Goal: Navigation & Orientation: Find specific page/section

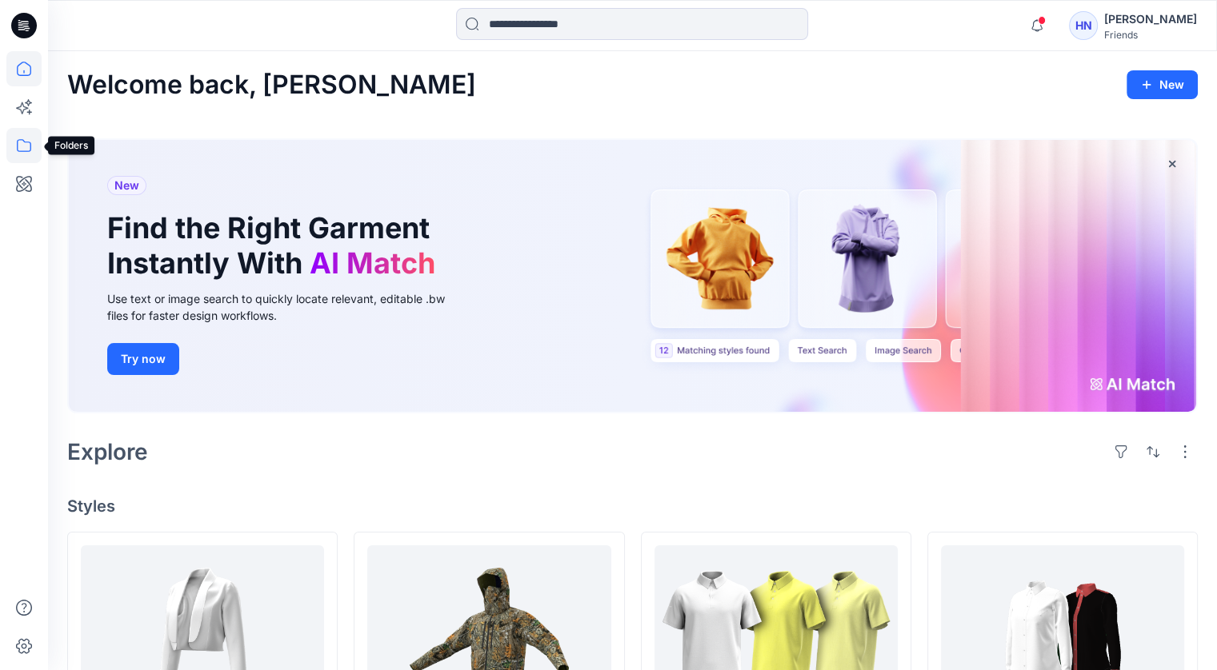
click at [29, 159] on icon at bounding box center [23, 145] width 35 height 35
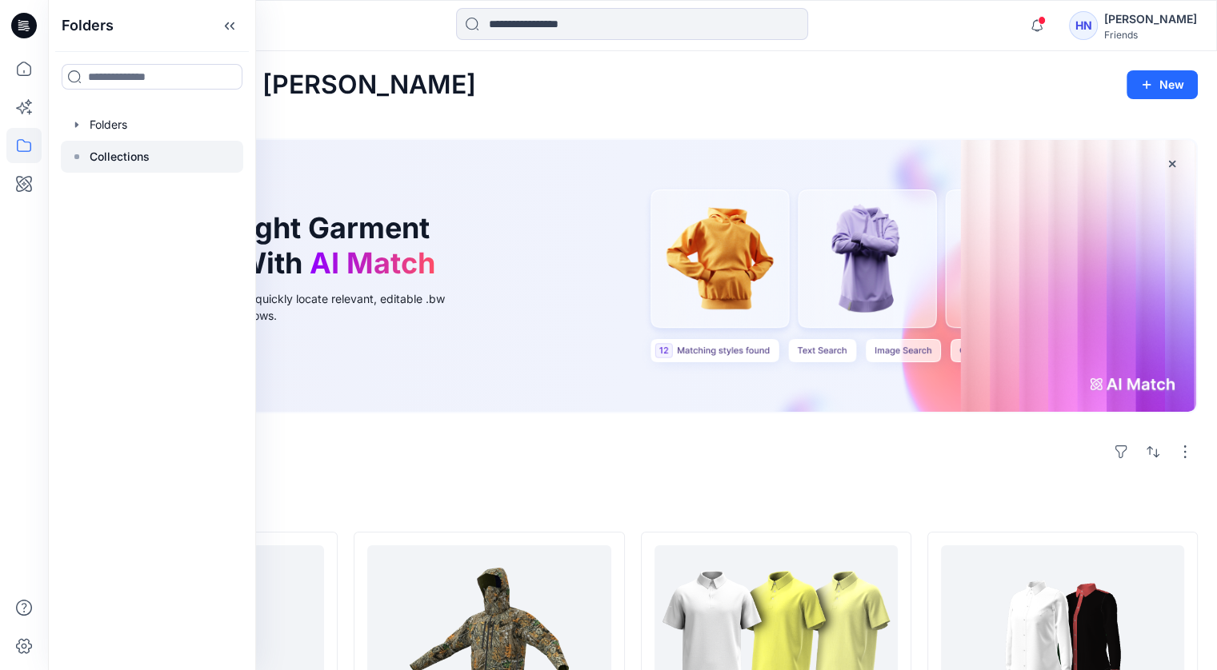
click at [82, 160] on icon at bounding box center [76, 156] width 13 height 13
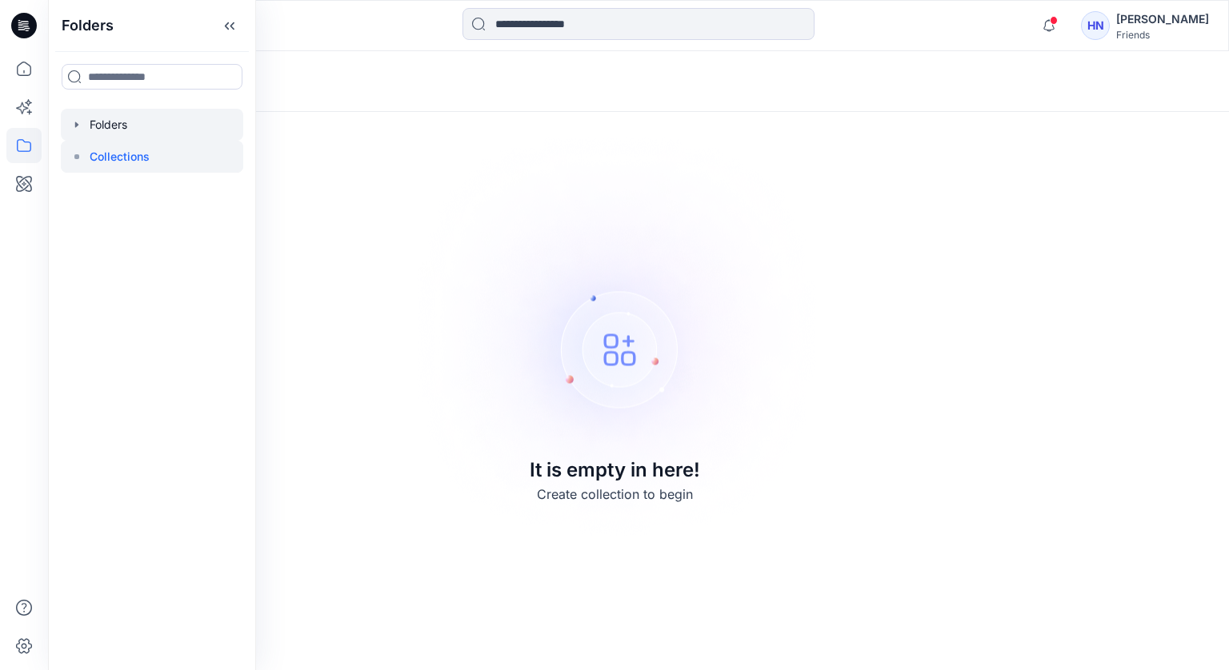
click at [123, 122] on div at bounding box center [152, 125] width 182 height 32
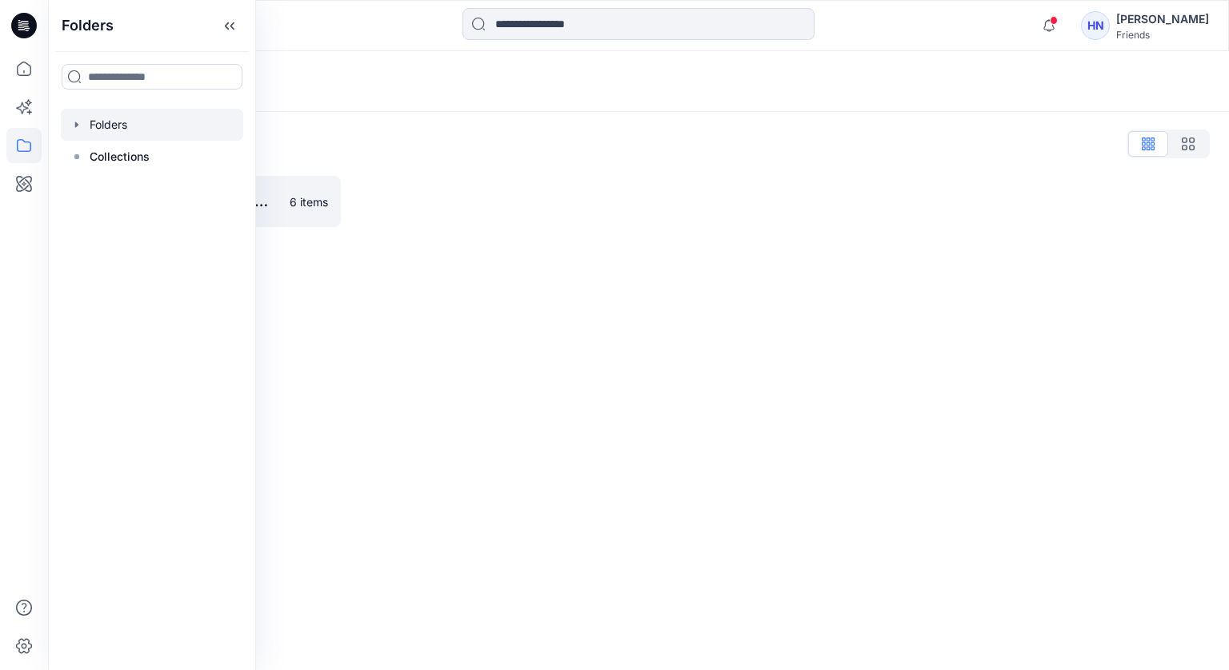
click at [403, 590] on div "Folders Folders List TTRI- 2025 VStitcher 體驗營 6 items" at bounding box center [638, 360] width 1181 height 619
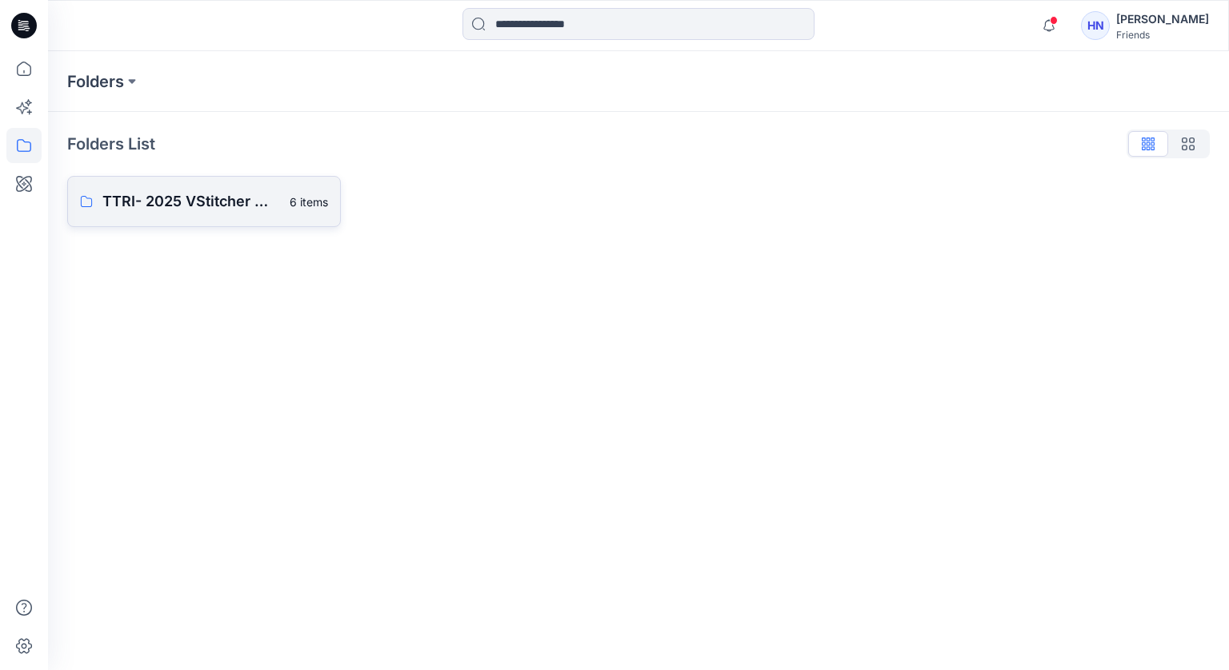
click at [138, 201] on p "TTRI- 2025 VStitcher 體驗營" at bounding box center [191, 201] width 178 height 22
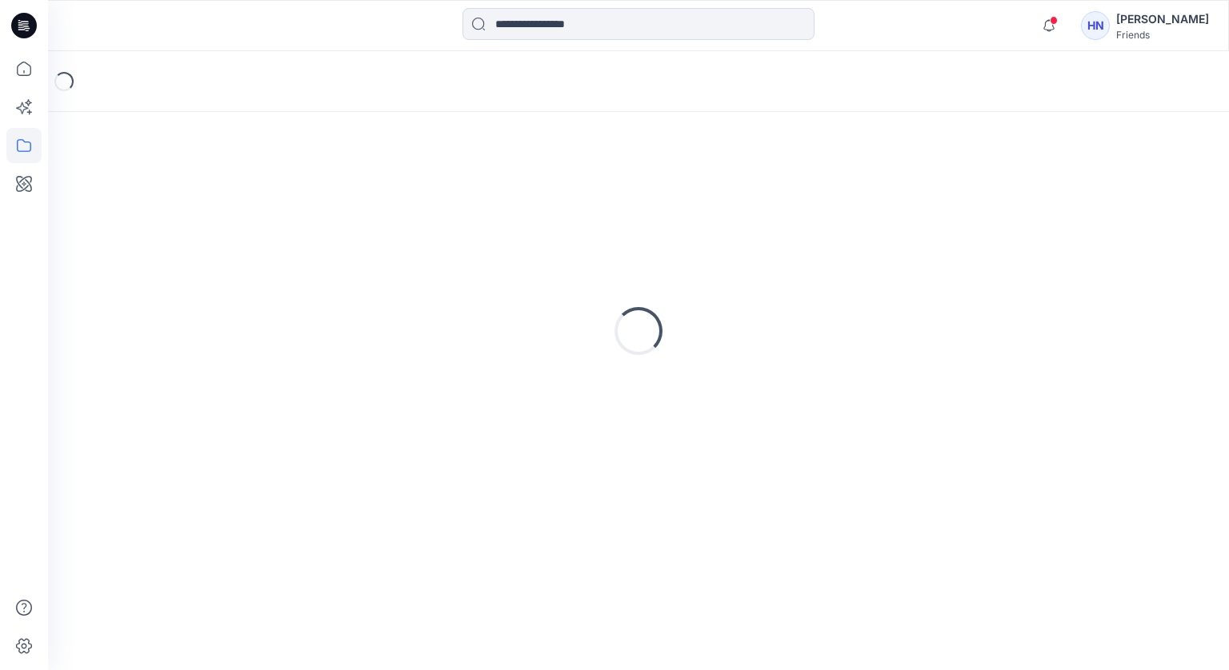
click at [138, 201] on div "Loading..." at bounding box center [638, 331] width 1142 height 400
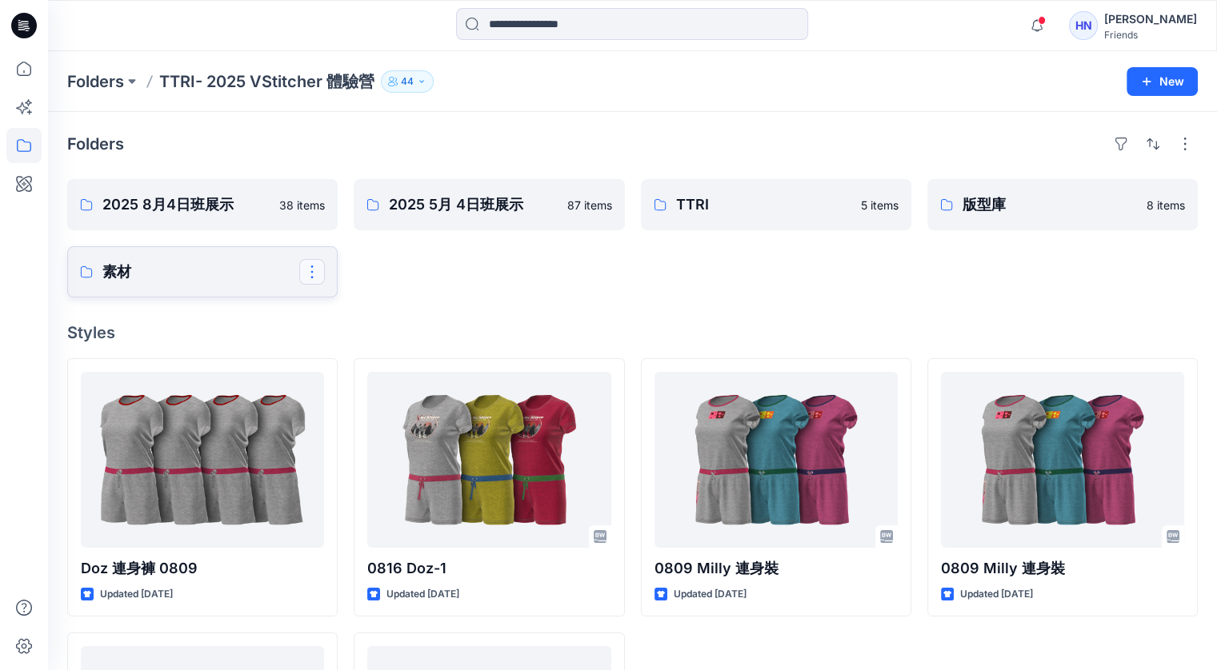
click at [315, 277] on button "button" at bounding box center [312, 272] width 26 height 26
click at [249, 273] on p "素材" at bounding box center [200, 272] width 197 height 22
